Goal: Obtain resource: Obtain resource

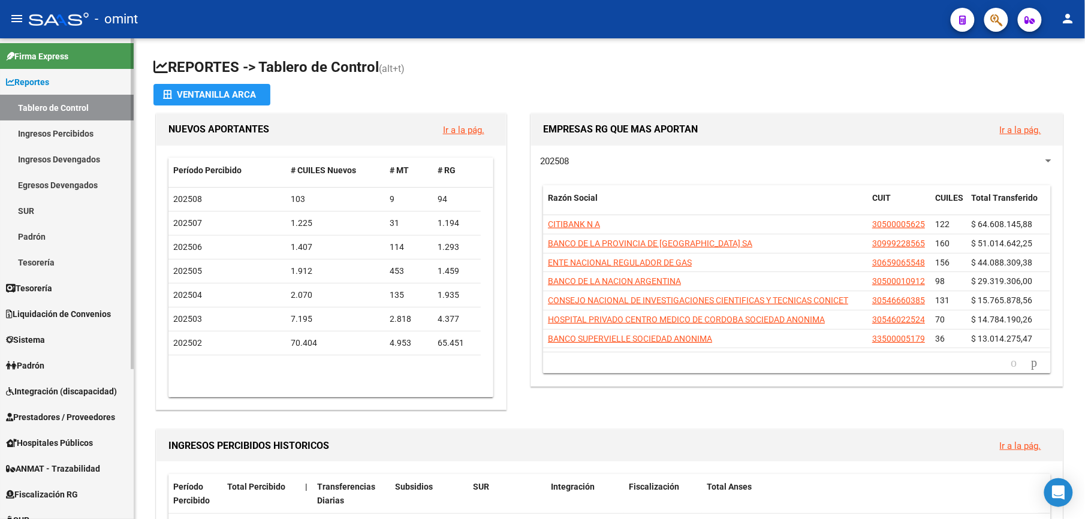
click at [84, 155] on link "Ingresos Devengados" at bounding box center [67, 159] width 134 height 26
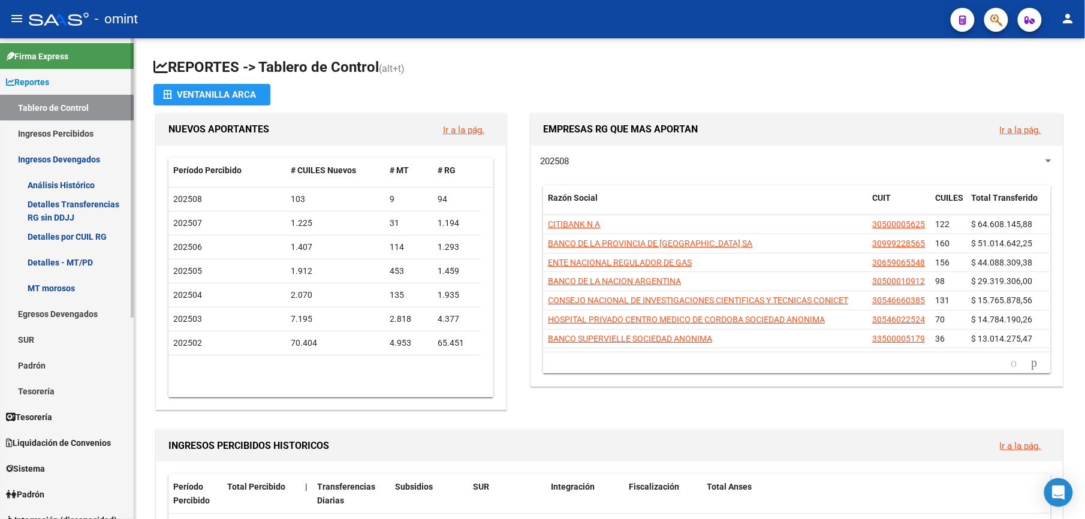
click at [81, 235] on link "Detalles por CUIL RG" at bounding box center [67, 236] width 134 height 26
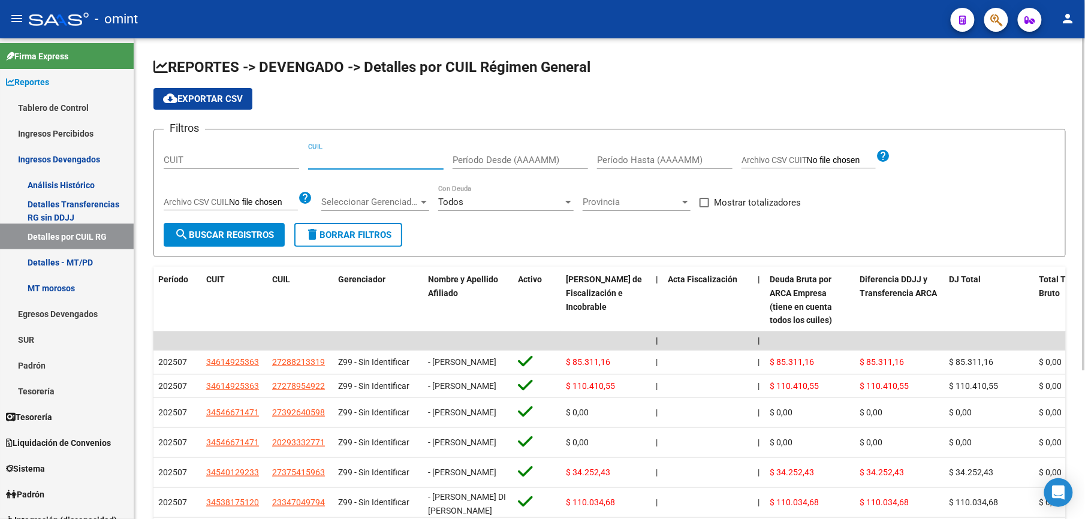
paste input "20-18072557-2"
type input "20-18072557-2"
click at [238, 240] on span "search Buscar Registros" at bounding box center [223, 234] width 99 height 11
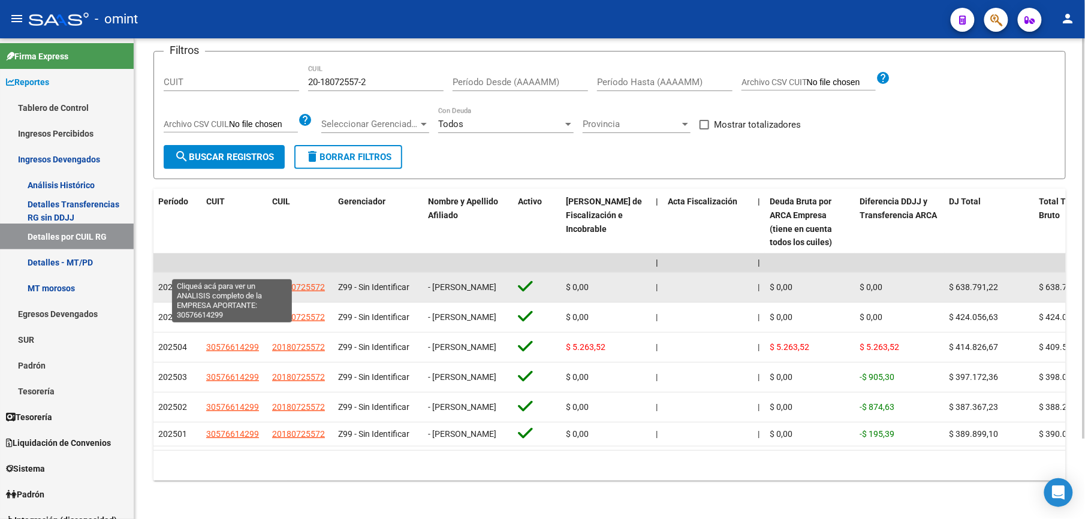
click at [255, 282] on span "30576614299" at bounding box center [232, 287] width 53 height 10
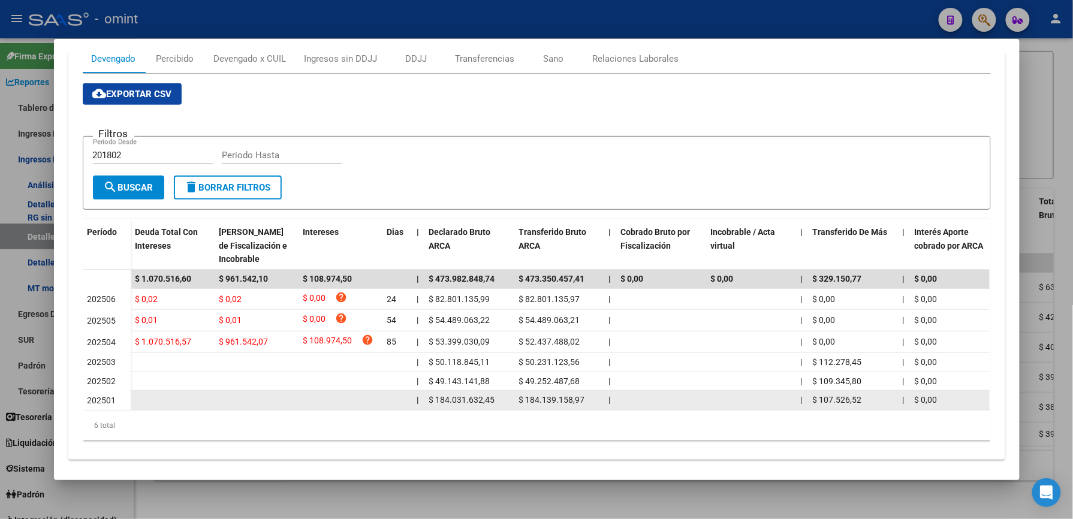
scroll to position [197, 0]
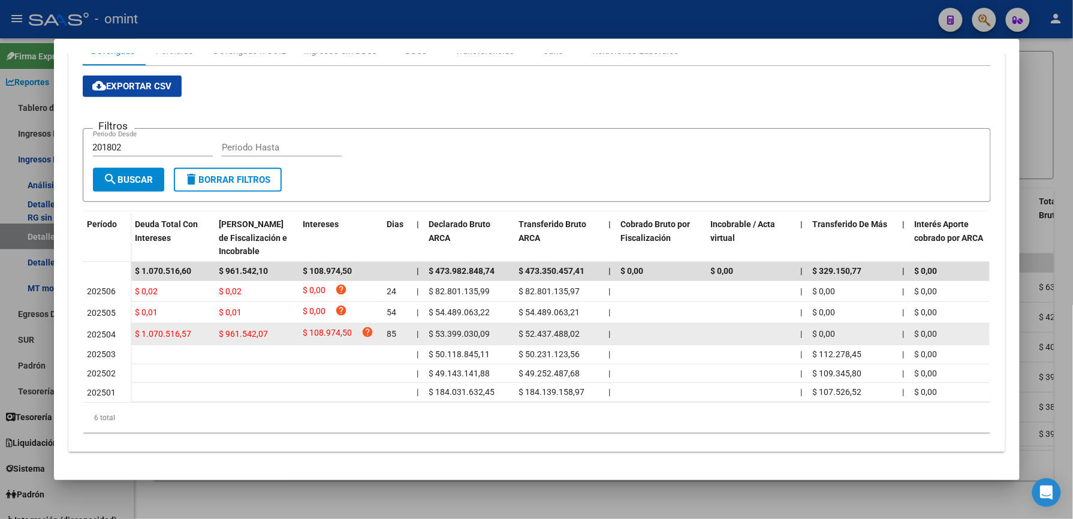
click at [97, 330] on span "202504" at bounding box center [101, 335] width 29 height 10
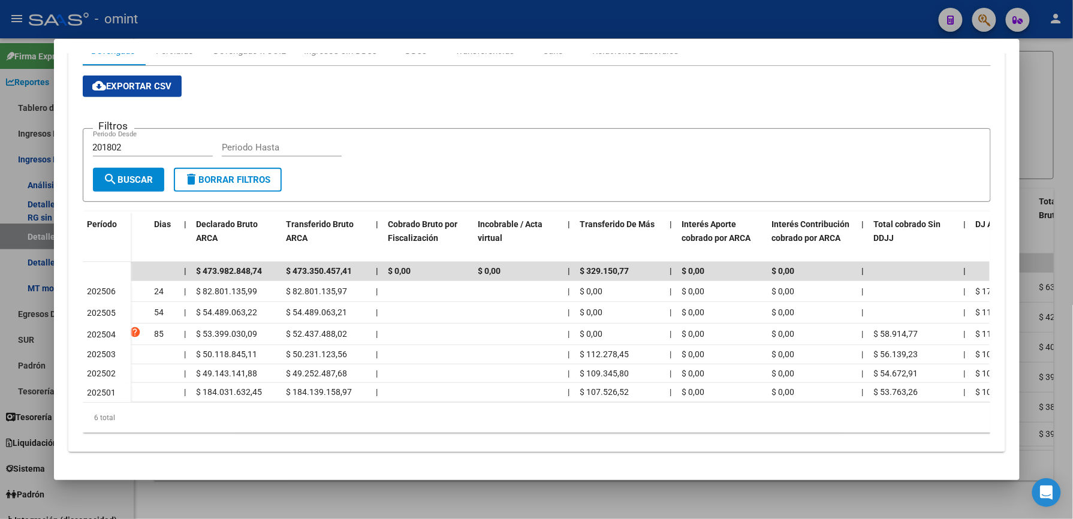
scroll to position [0, 0]
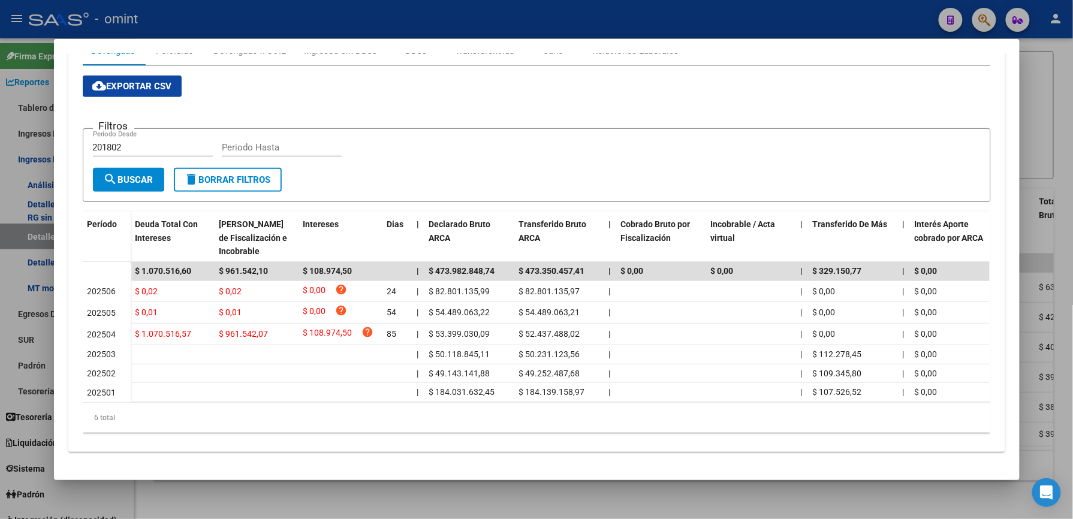
click at [144, 142] on input "201802" at bounding box center [153, 147] width 120 height 11
type input "202504"
click at [222, 142] on input "Periodo Hasta" at bounding box center [282, 147] width 120 height 11
type input "202504"
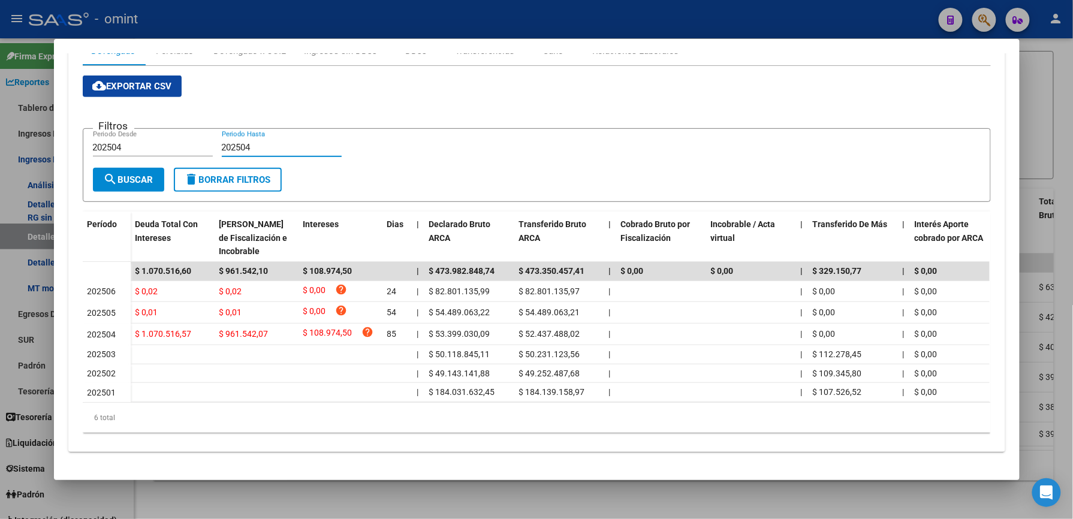
click at [120, 174] on span "search Buscar" at bounding box center [129, 179] width 50 height 11
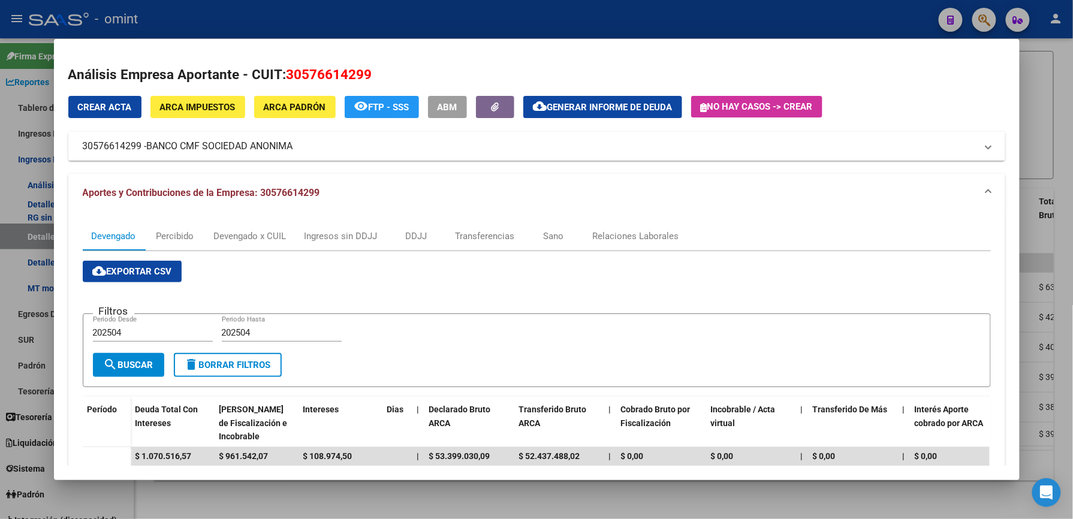
drag, startPoint x: 327, startPoint y: 190, endPoint x: 254, endPoint y: 199, distance: 73.1
click at [254, 199] on mat-panel-title "Aportes y Contribuciones de la Empresa: 30576614299" at bounding box center [529, 193] width 893 height 14
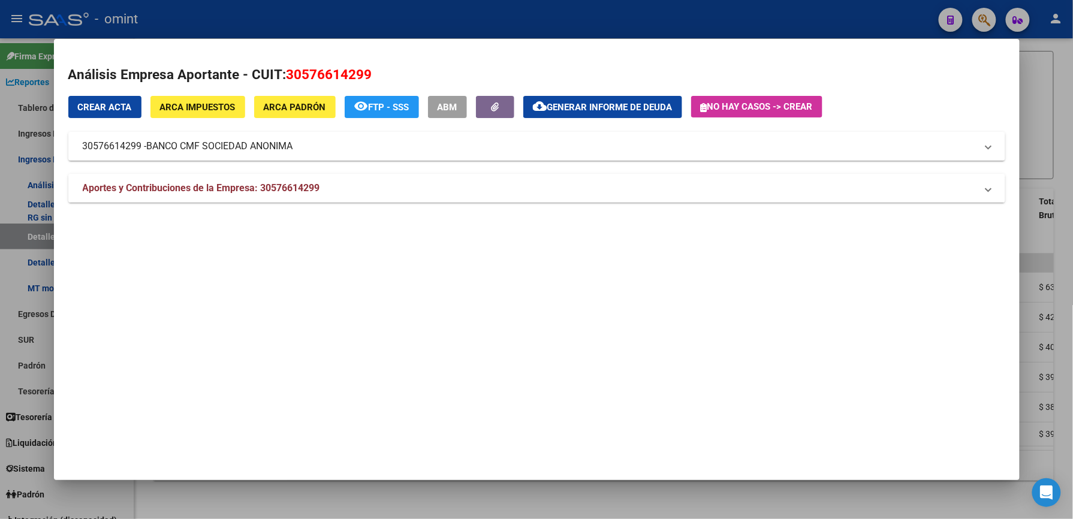
copy span "30576614299"
click at [1055, 255] on div at bounding box center [536, 259] width 1073 height 519
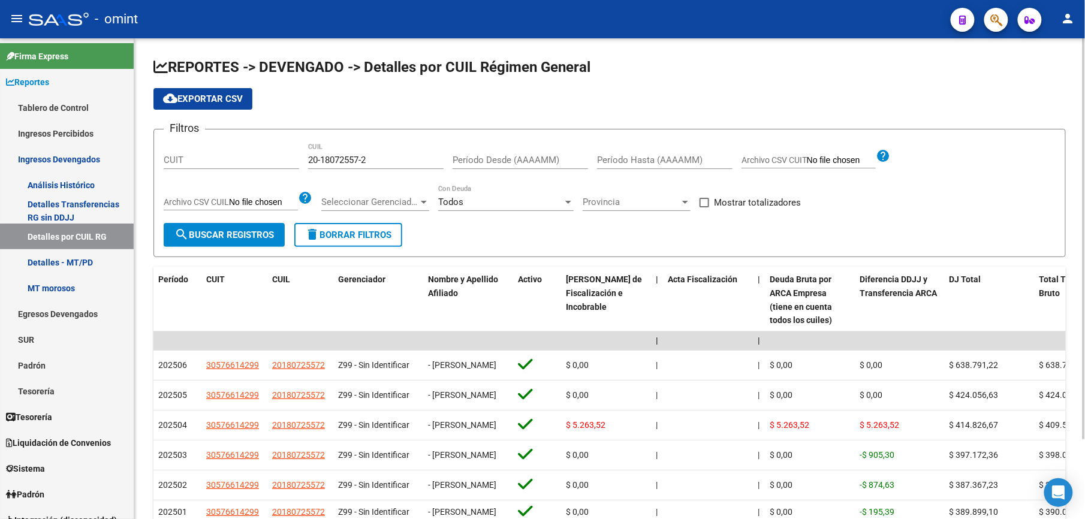
click at [371, 161] on input "20-18072557-2" at bounding box center [375, 160] width 135 height 11
click at [244, 164] on input "CUIT" at bounding box center [231, 160] width 135 height 11
paste input "30-57661429-9"
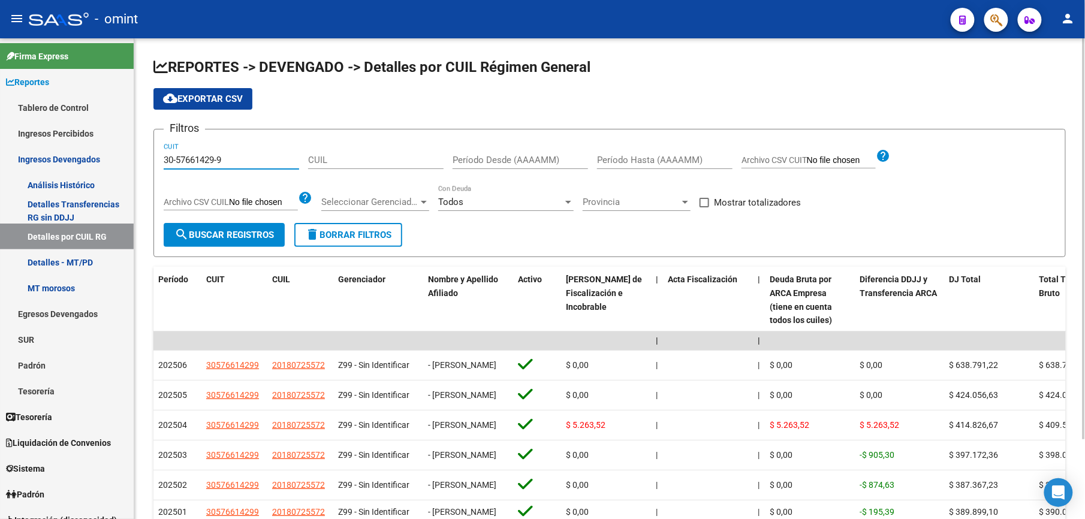
type input "30-57661429-9"
click at [532, 164] on input "Período Desde (AAAAMM)" at bounding box center [519, 160] width 135 height 11
type input "202504"
click at [633, 161] on input "Período Hasta (AAAAMM)" at bounding box center [664, 160] width 135 height 11
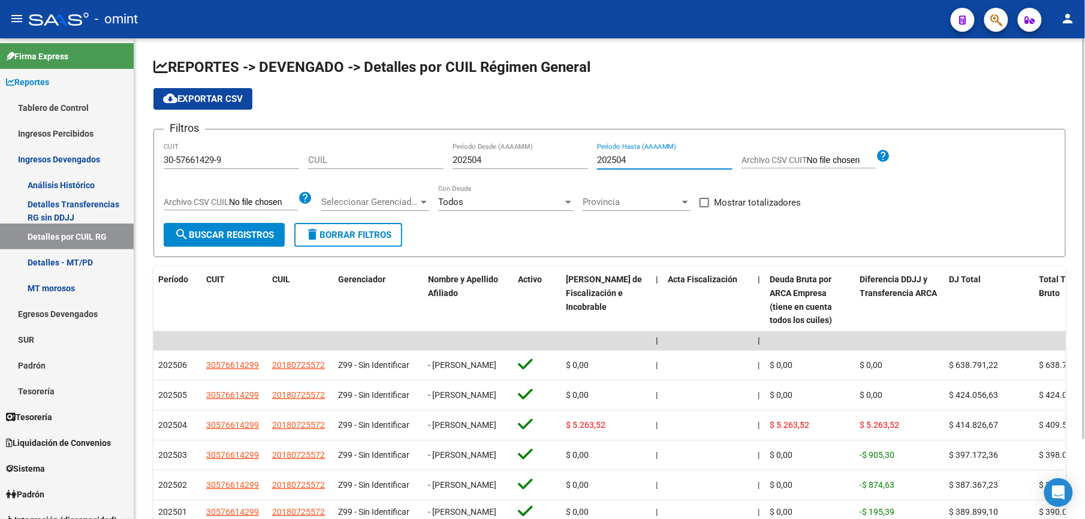
type input "202504"
click at [244, 237] on span "search Buscar Registros" at bounding box center [223, 234] width 99 height 11
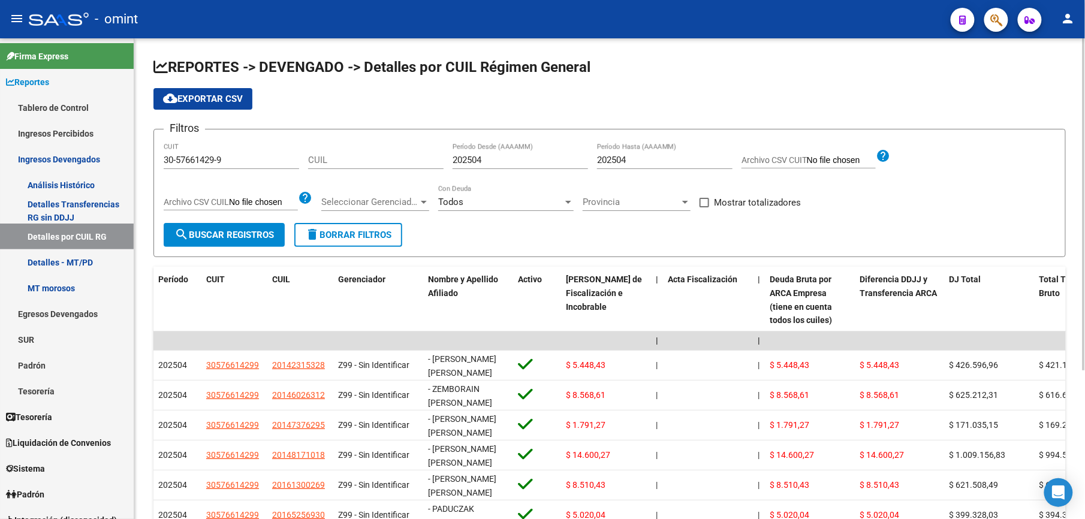
click at [213, 94] on span "cloud_download Exportar CSV" at bounding box center [203, 98] width 80 height 11
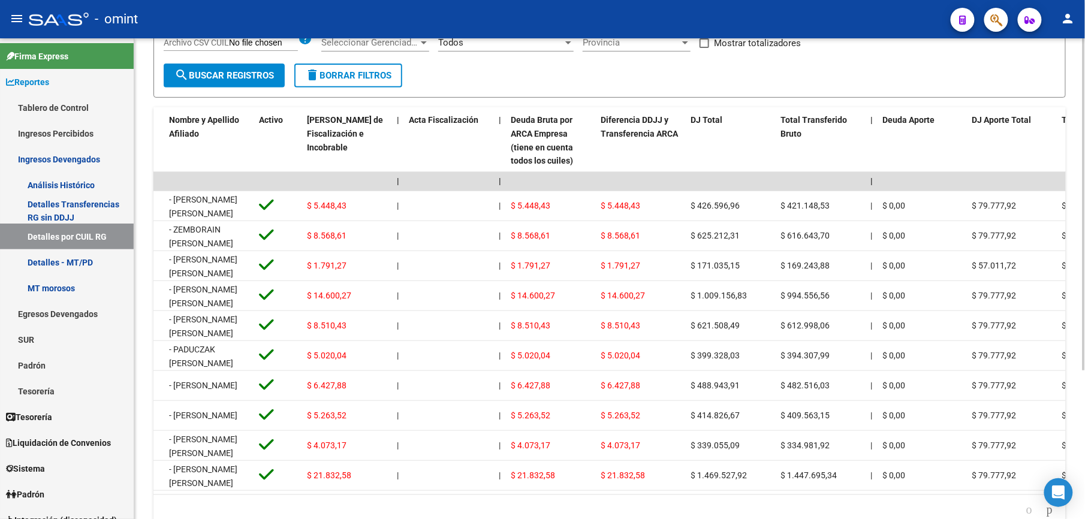
scroll to position [216, 0]
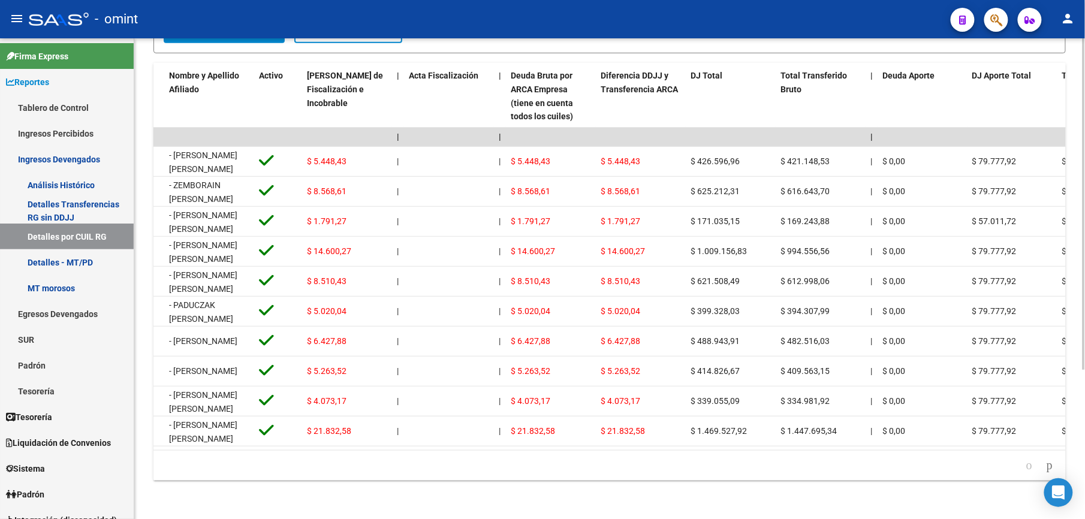
click at [1075, 85] on div "REPORTES -> DEVENGADO -> Detalles por CUIL Régimen General cloud_download Expor…" at bounding box center [609, 177] width 950 height 684
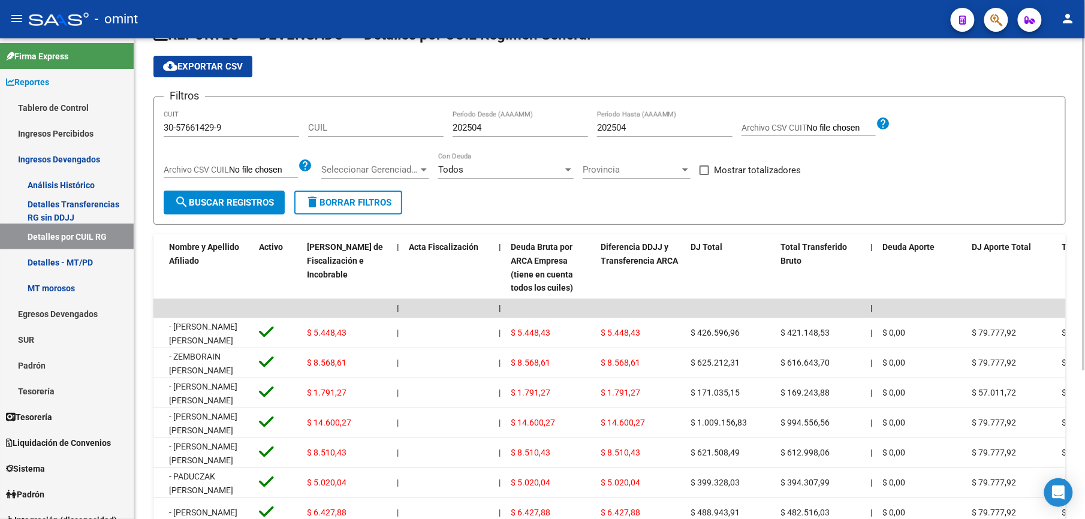
scroll to position [0, 0]
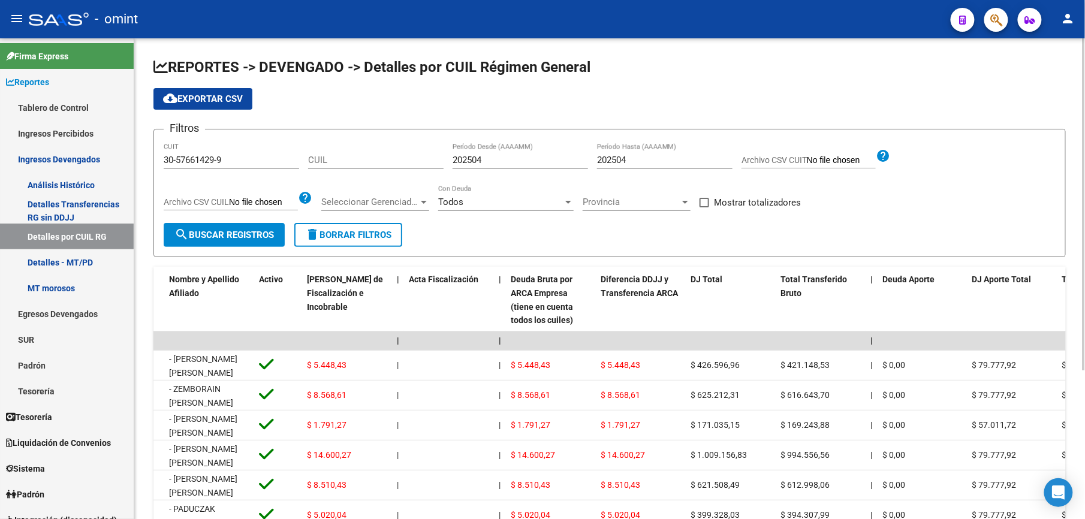
click at [1084, 32] on html "menu - omint person Firma Express Reportes Tablero de Control Ingresos Percibid…" at bounding box center [542, 259] width 1085 height 519
click at [363, 238] on span "delete Borrar Filtros" at bounding box center [348, 234] width 86 height 11
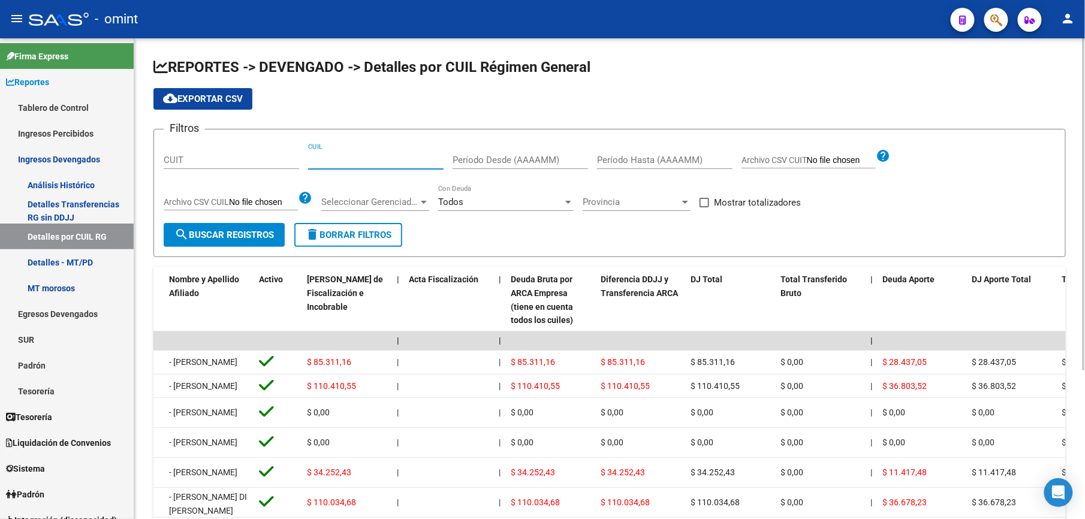
paste input "20-35525511-6"
type input "20-35525511-6"
click at [231, 229] on button "search Buscar Registros" at bounding box center [224, 235] width 121 height 24
